Goal: Transaction & Acquisition: Purchase product/service

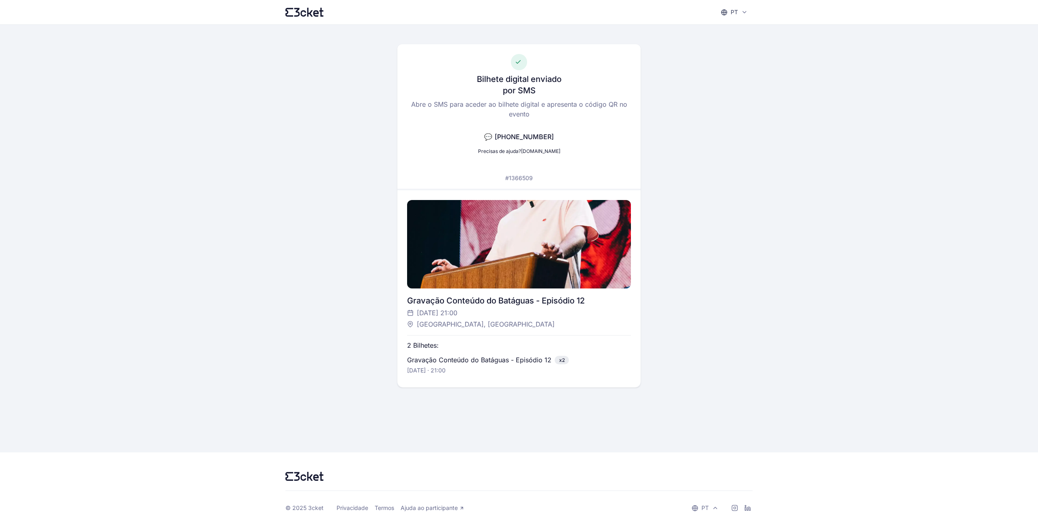
click at [860, 277] on div "pt English Português Català Español Français Bilhete digital enviado por SMS Ab…" at bounding box center [519, 262] width 1038 height 525
